Goal: Task Accomplishment & Management: Manage account settings

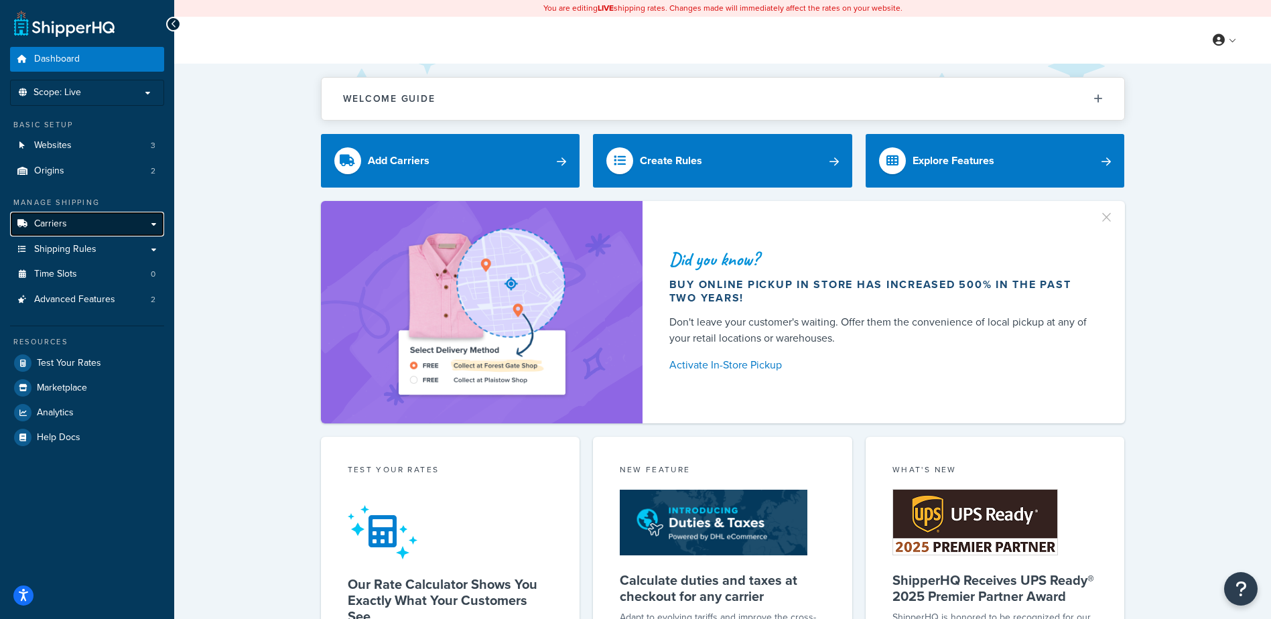
click at [74, 225] on link "Carriers" at bounding box center [87, 224] width 154 height 25
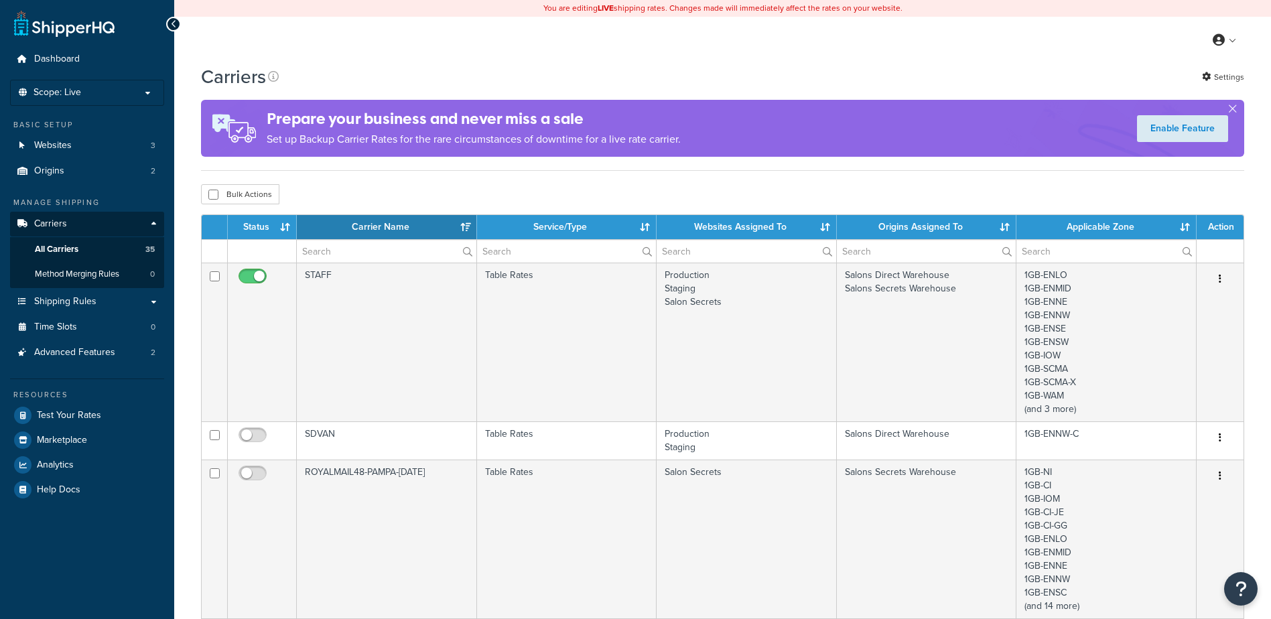
select select "15"
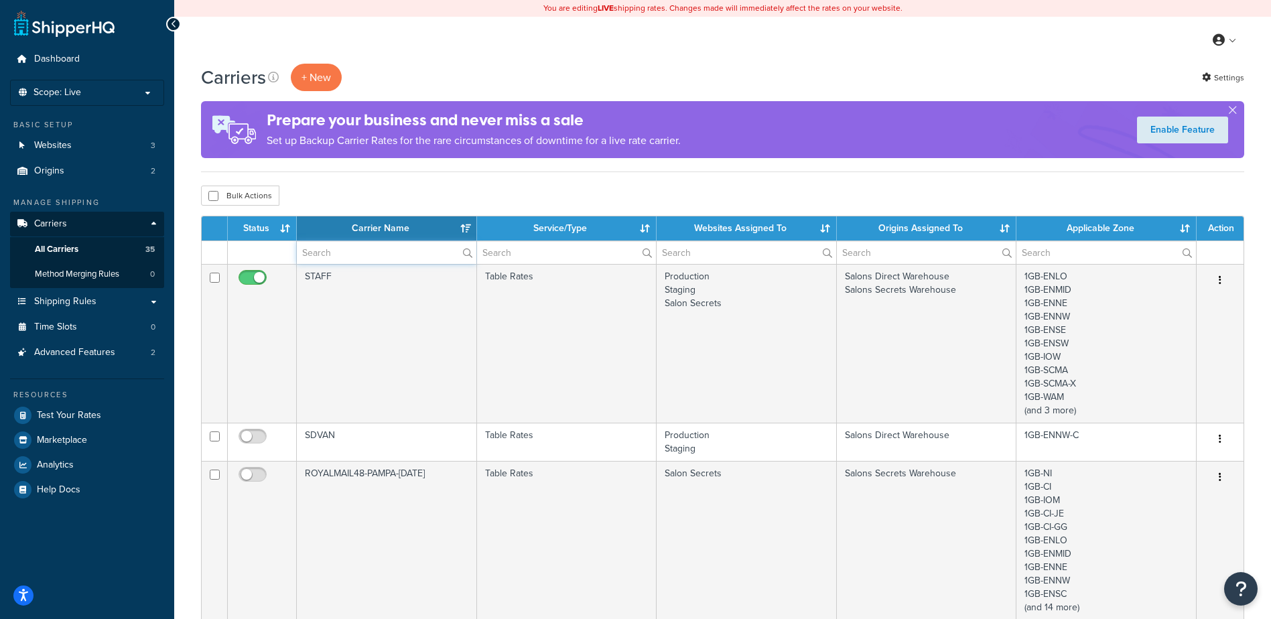
click at [439, 250] on input "text" at bounding box center [387, 252] width 180 height 23
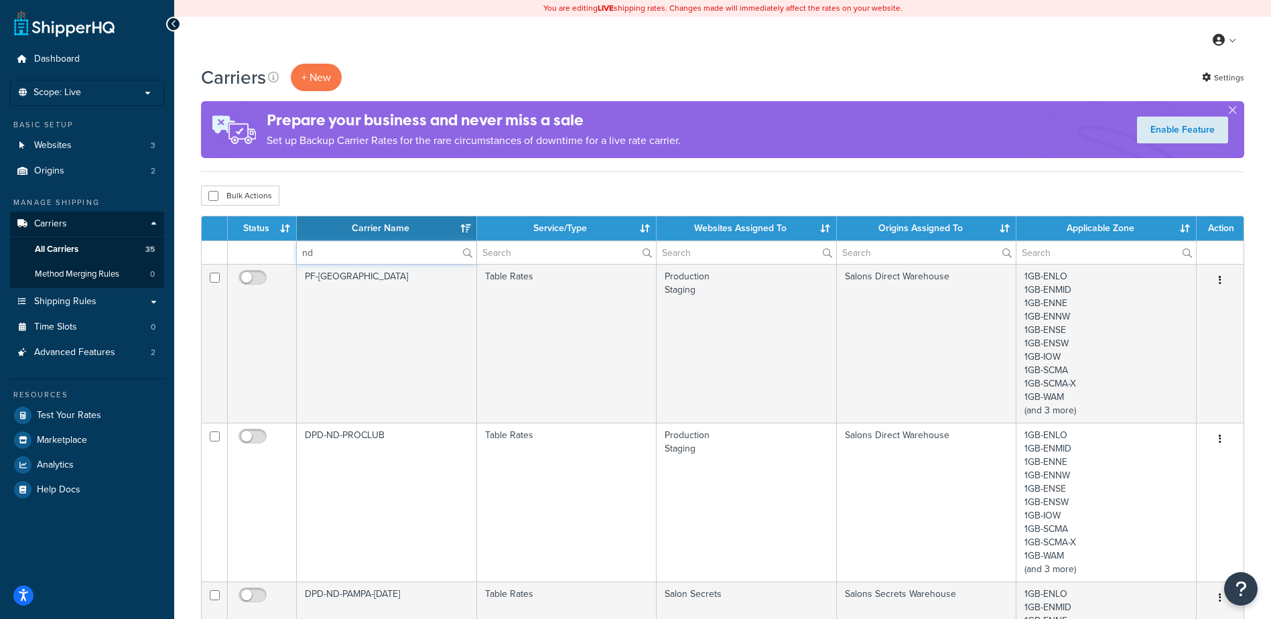
type input "nd"
click at [469, 227] on th "Carrier Name" at bounding box center [387, 228] width 180 height 24
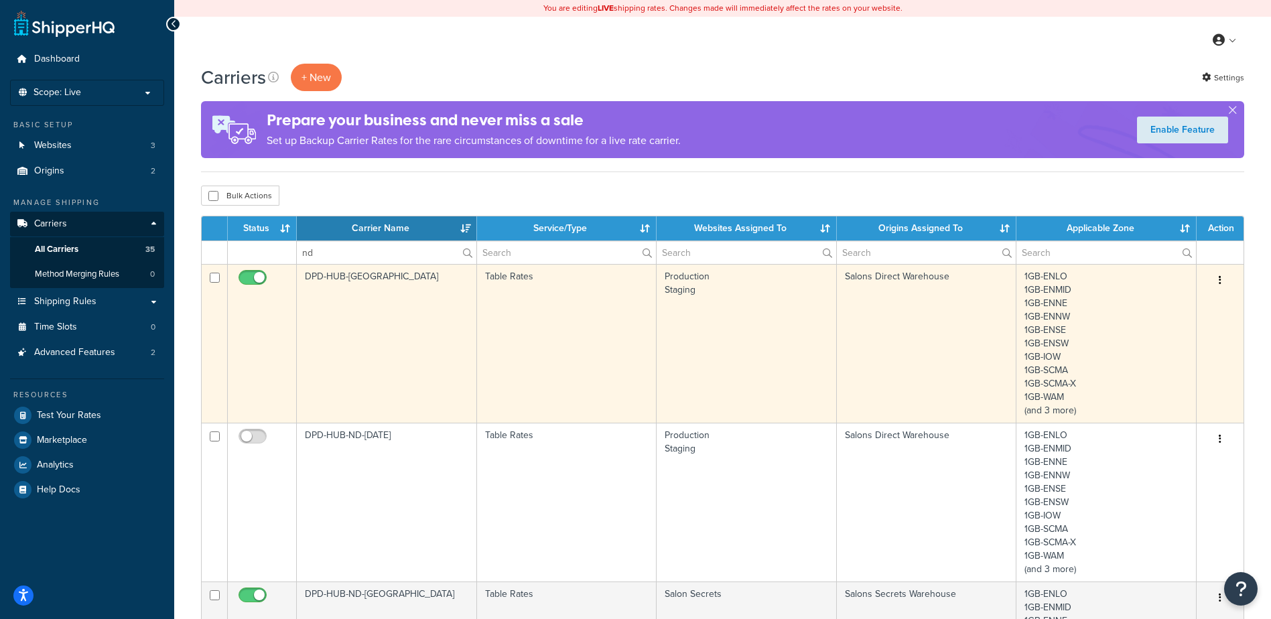
click at [255, 279] on input "checkbox" at bounding box center [254, 281] width 37 height 17
checkbox input "false"
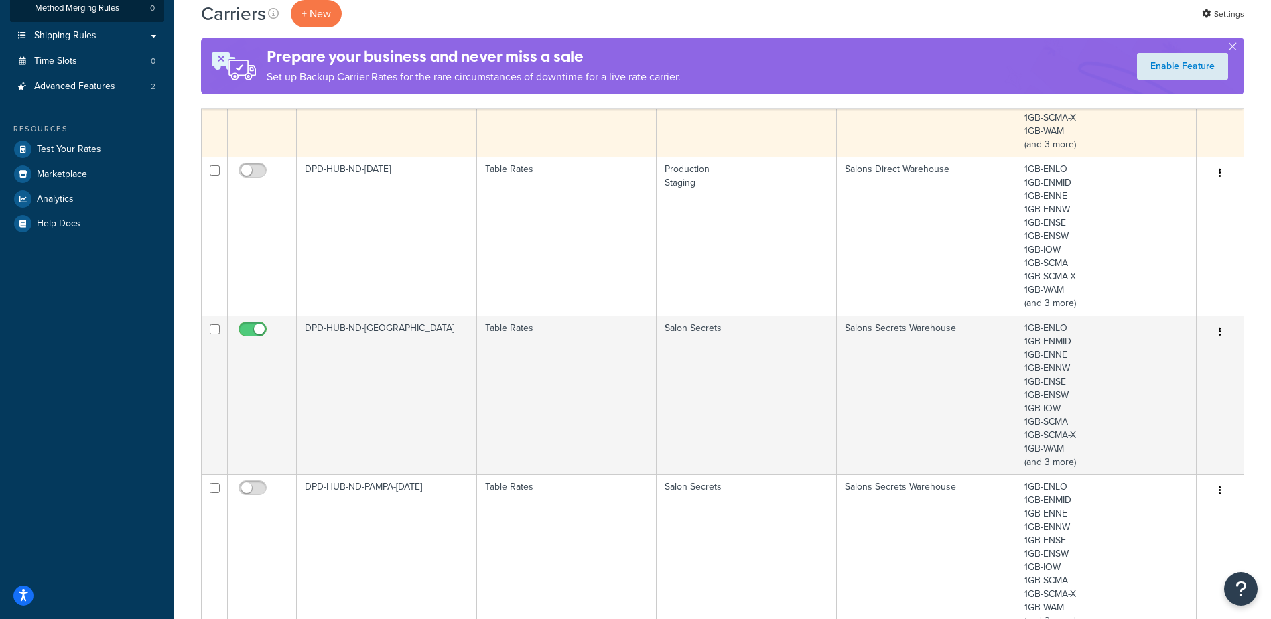
scroll to position [335, 0]
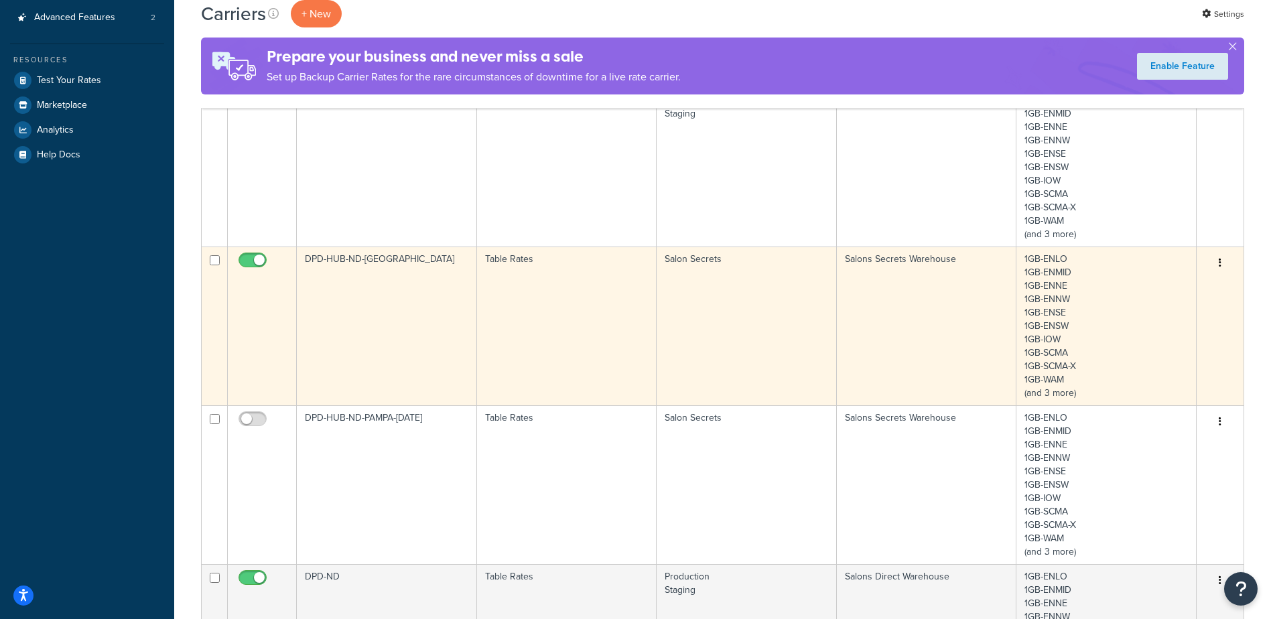
click at [256, 259] on input "checkbox" at bounding box center [254, 263] width 37 height 17
checkbox input "false"
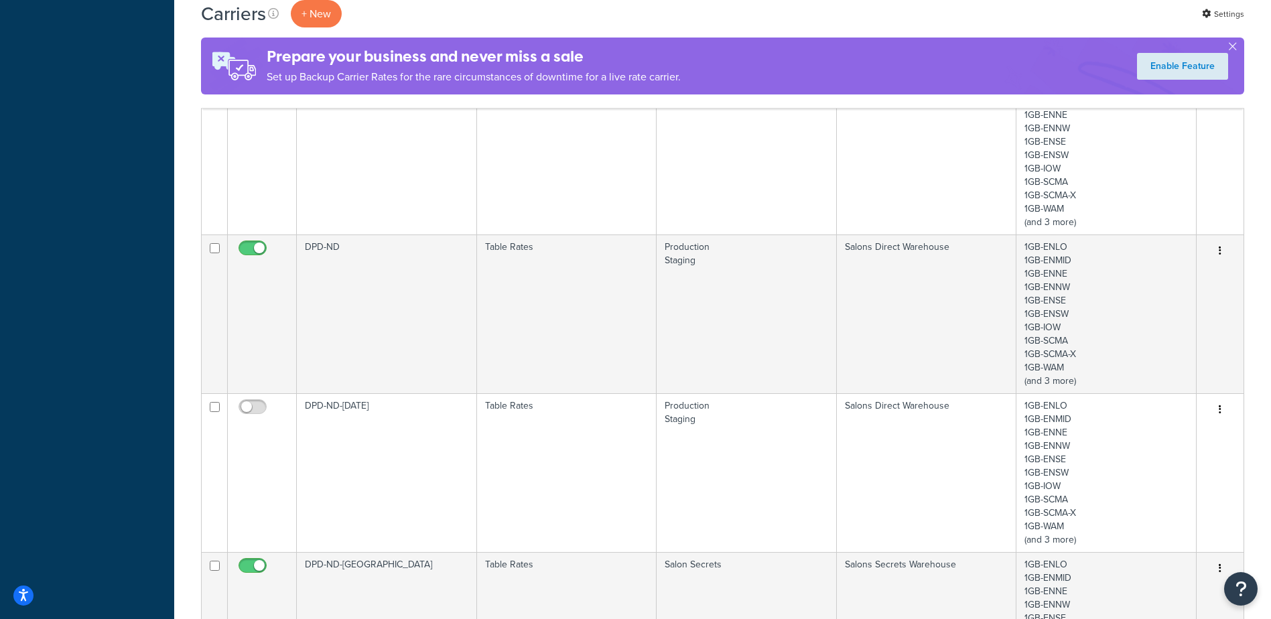
scroll to position [670, 0]
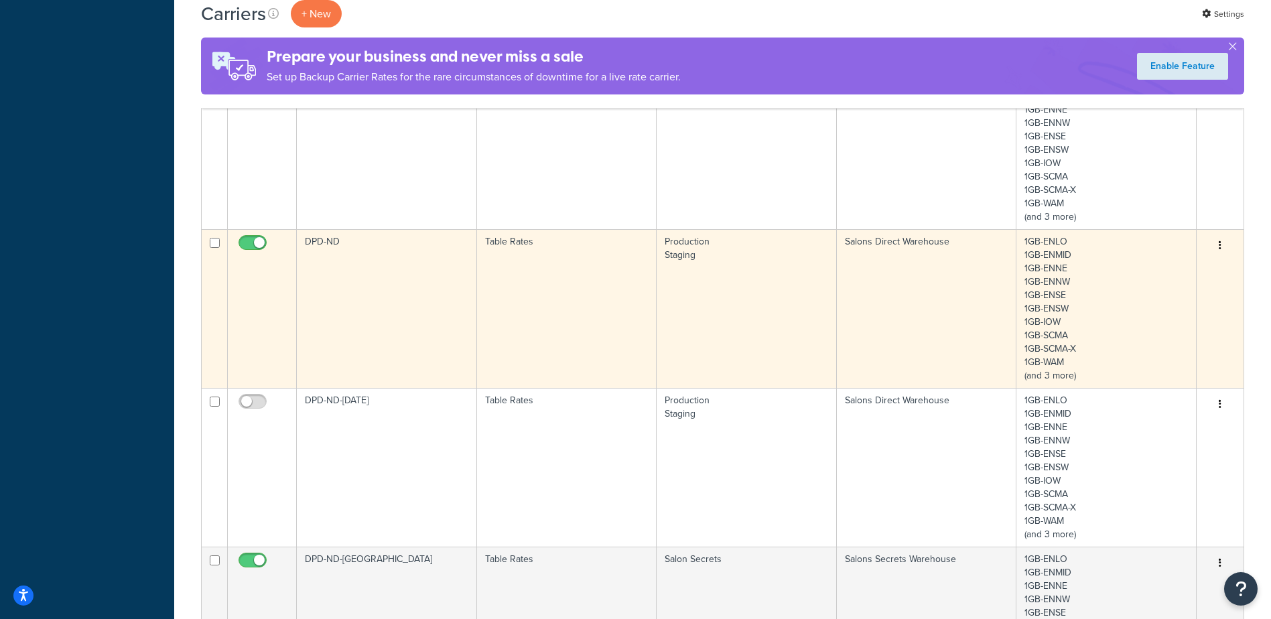
click at [264, 245] on input "checkbox" at bounding box center [254, 246] width 37 height 17
checkbox input "false"
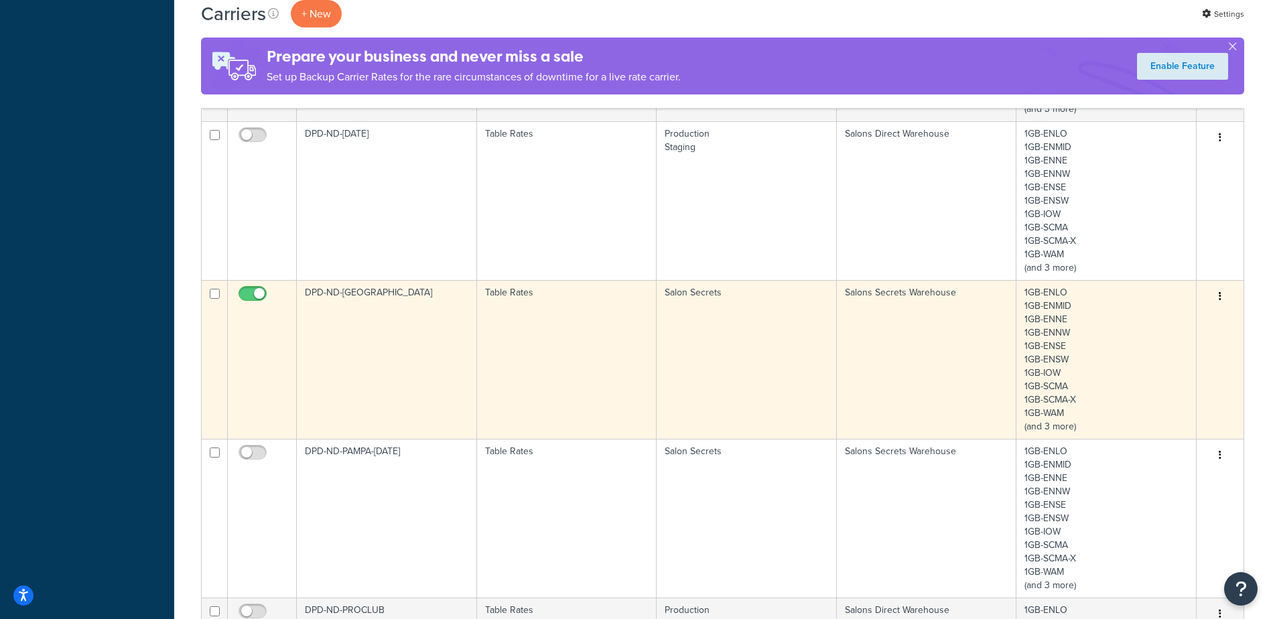
scroll to position [938, 0]
click at [256, 292] on input "checkbox" at bounding box center [254, 296] width 37 height 17
checkbox input "false"
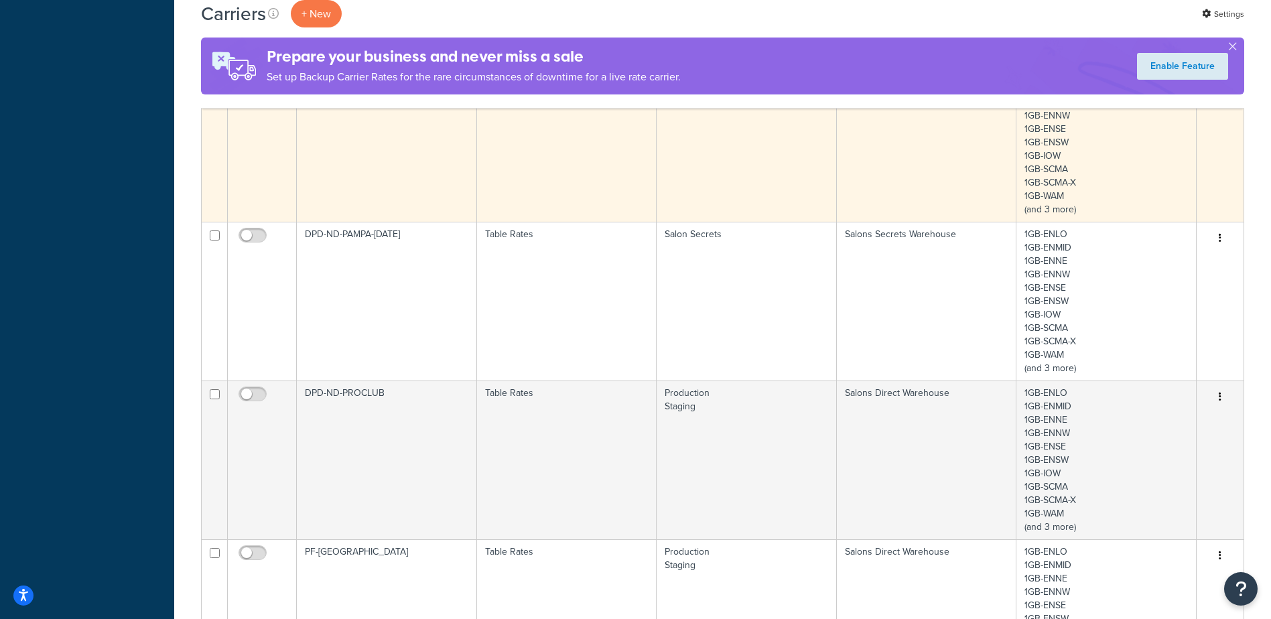
scroll to position [1206, 0]
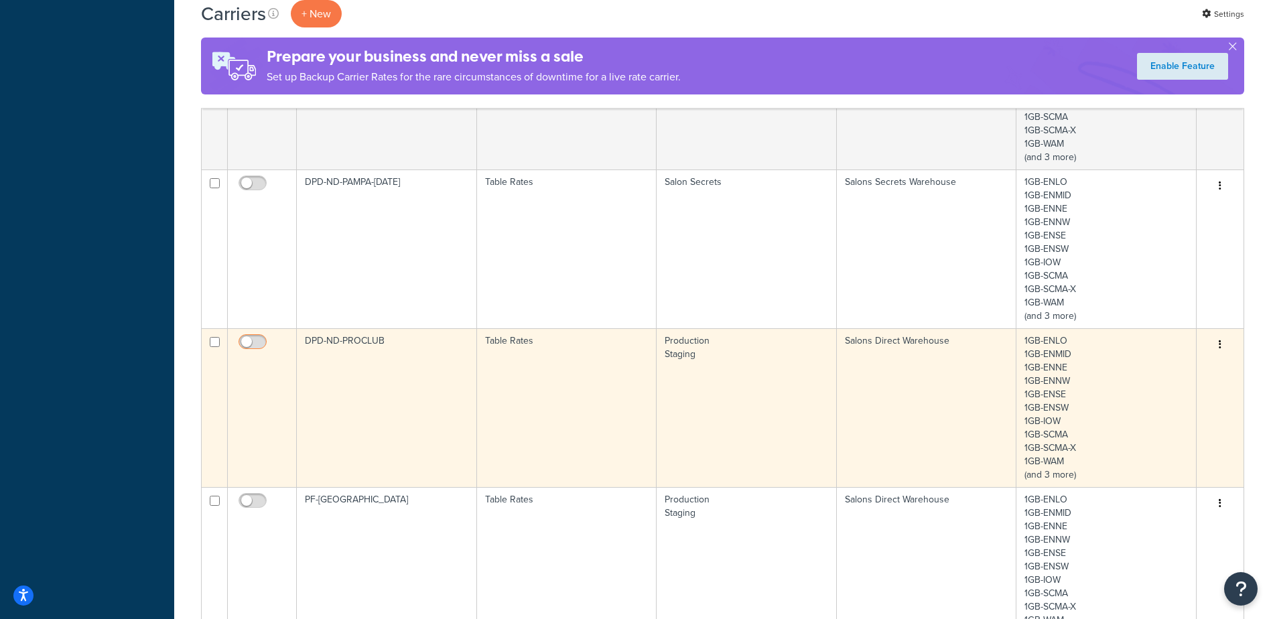
click at [264, 347] on input "checkbox" at bounding box center [254, 345] width 37 height 17
checkbox input "true"
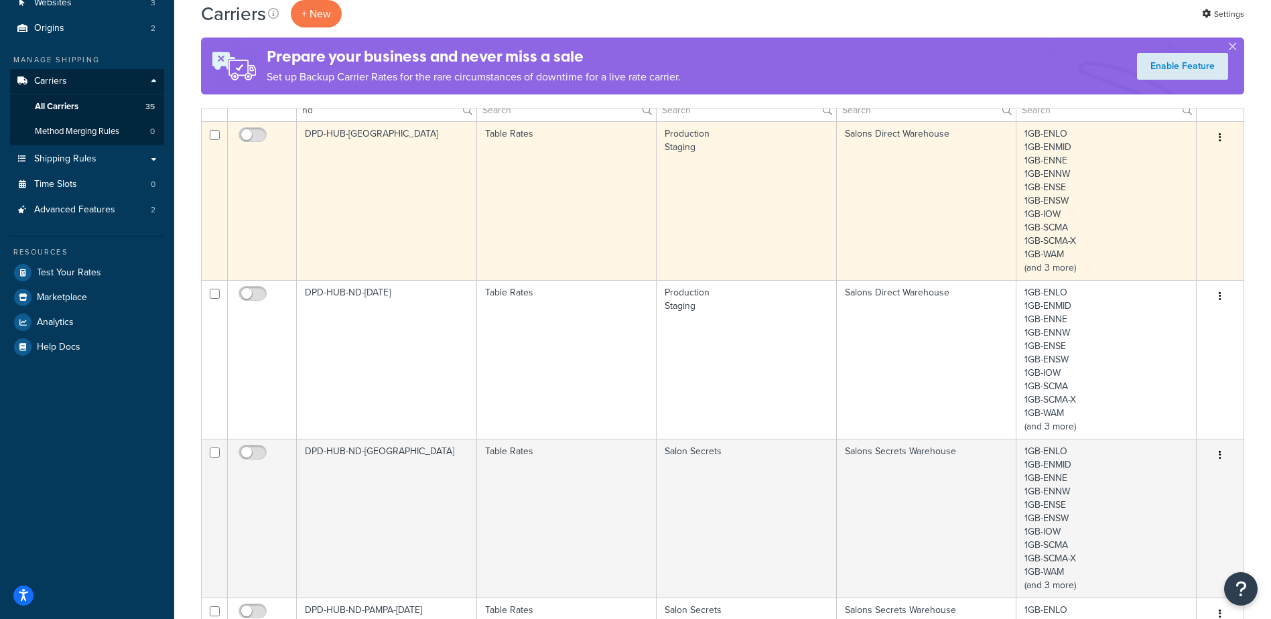
scroll to position [0, 0]
